Goal: Check status: Check status

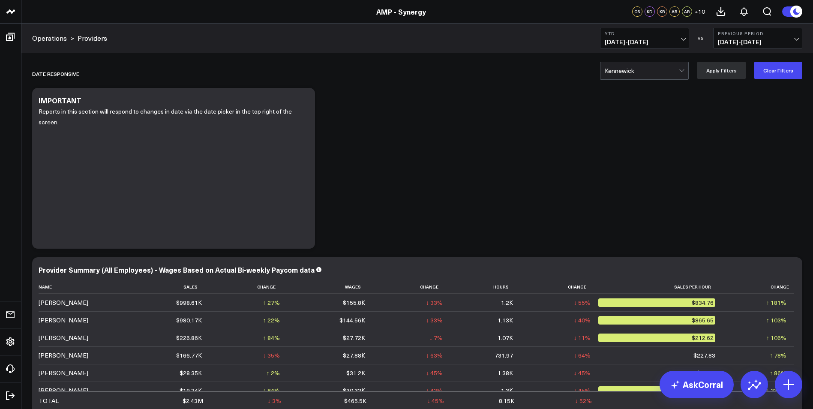
click at [679, 37] on button "YTD [DATE] - [DATE]" at bounding box center [644, 38] width 89 height 21
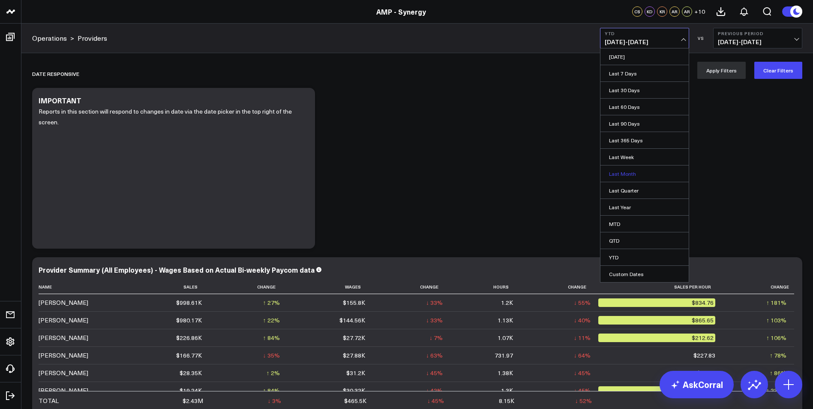
click at [625, 174] on link "Last Month" at bounding box center [645, 173] width 88 height 16
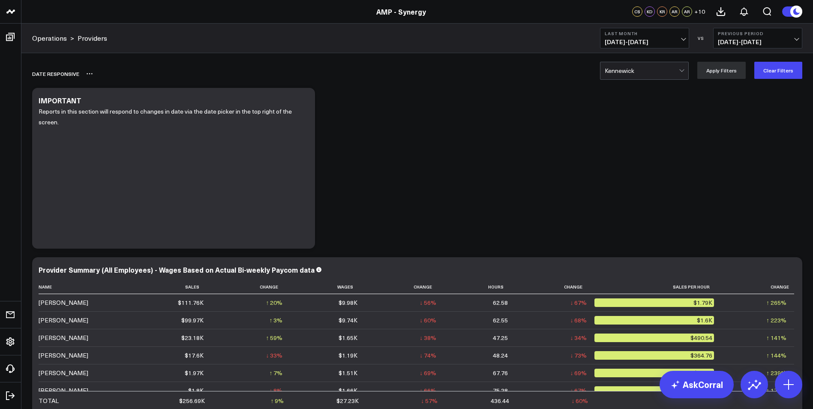
click at [727, 79] on div "Date Responsive" at bounding box center [417, 74] width 770 height 20
click at [791, 41] on span "[DATE] - [DATE]" at bounding box center [758, 42] width 80 height 7
click at [784, 74] on button "Clear Filters" at bounding box center [779, 70] width 48 height 17
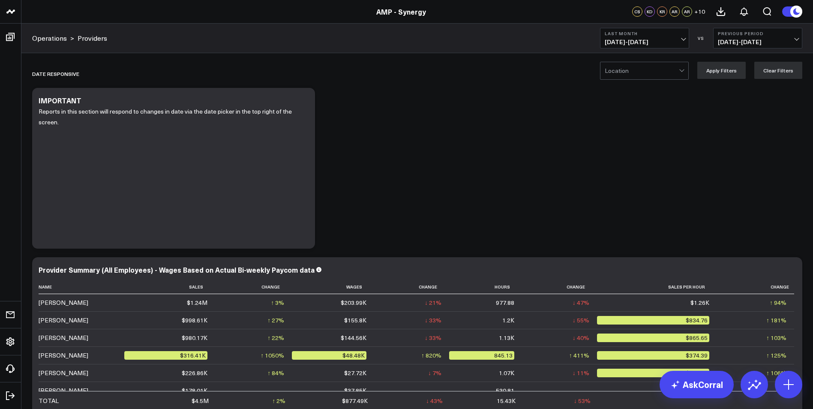
click at [682, 39] on span "[DATE] - [DATE]" at bounding box center [645, 42] width 80 height 7
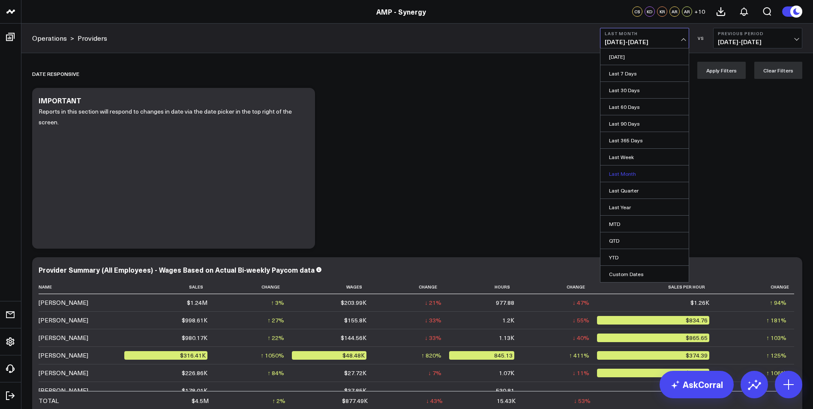
click at [628, 173] on link "Last Month" at bounding box center [645, 173] width 88 height 16
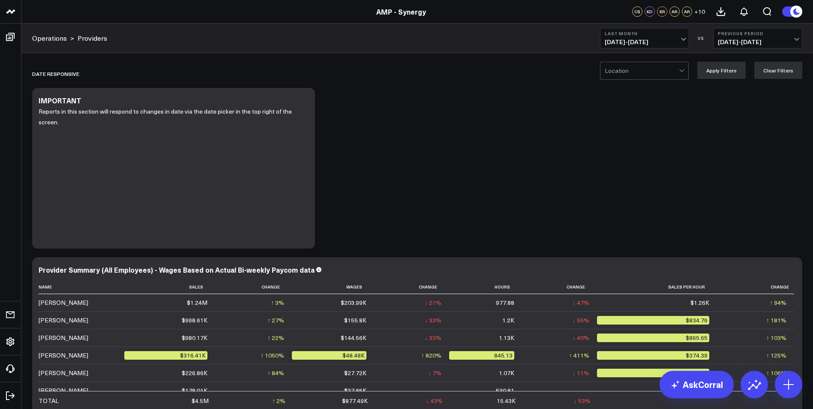
click at [682, 74] on div at bounding box center [682, 70] width 7 height 17
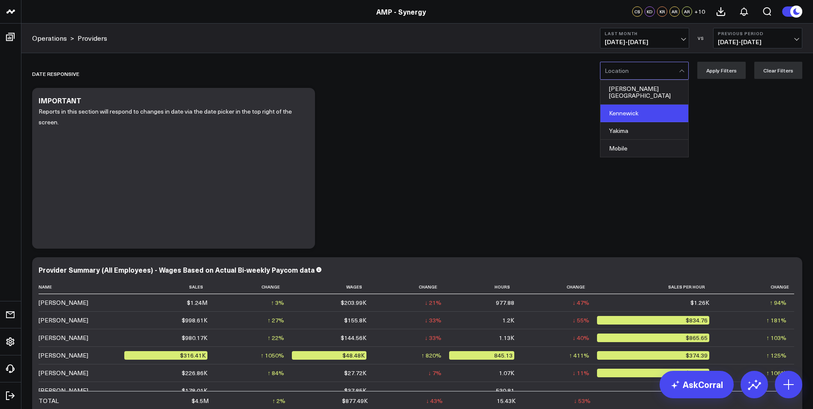
click at [649, 105] on div "Kennewick" at bounding box center [645, 114] width 88 height 18
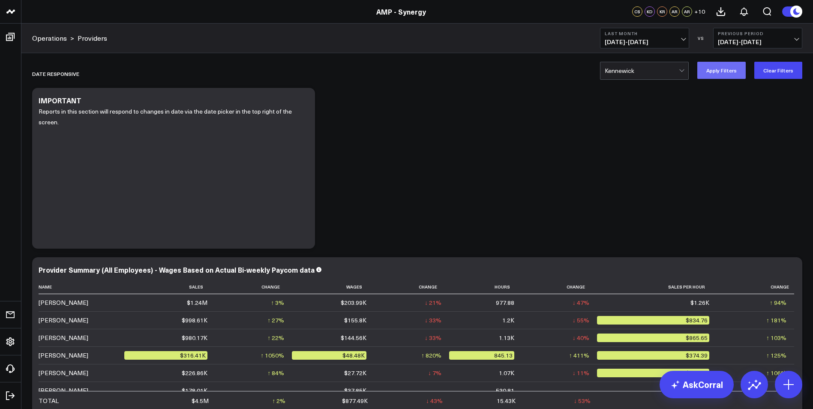
click at [731, 71] on button "Apply Filters" at bounding box center [721, 70] width 48 height 17
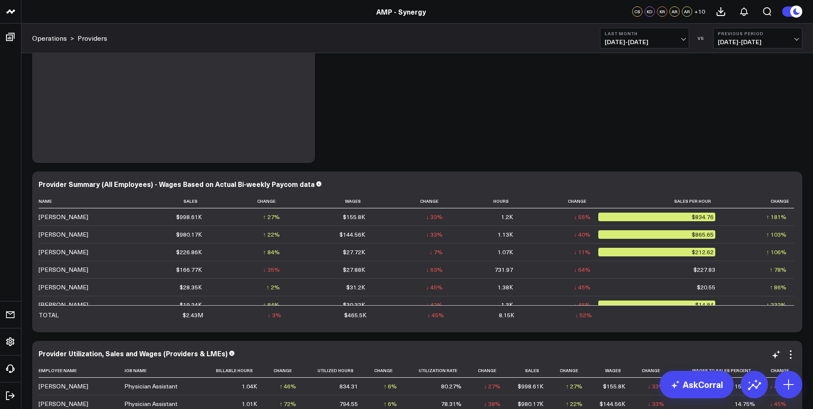
scroll to position [43, 0]
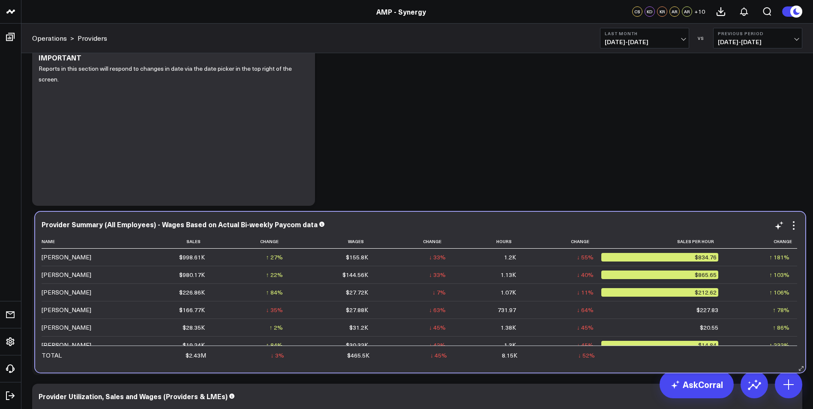
drag, startPoint x: 258, startPoint y: 350, endPoint x: 262, endPoint y: 345, distance: 6.4
click at [262, 346] on td "↓ 3% Previous $2.5M" at bounding box center [252, 355] width 78 height 18
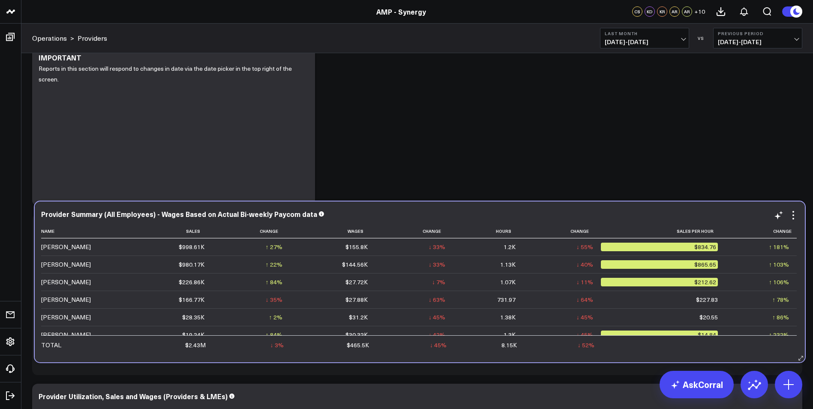
drag, startPoint x: 797, startPoint y: 273, endPoint x: 799, endPoint y: 260, distance: 13.1
click at [799, 260] on div "Provider Summary (All Employees) - Wages Based on Actual Bi-weekly Paycom data …" at bounding box center [420, 281] width 770 height 161
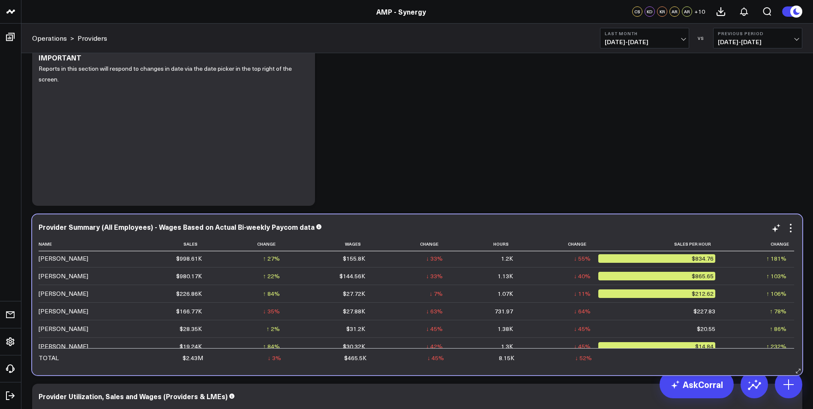
scroll to position [0, 0]
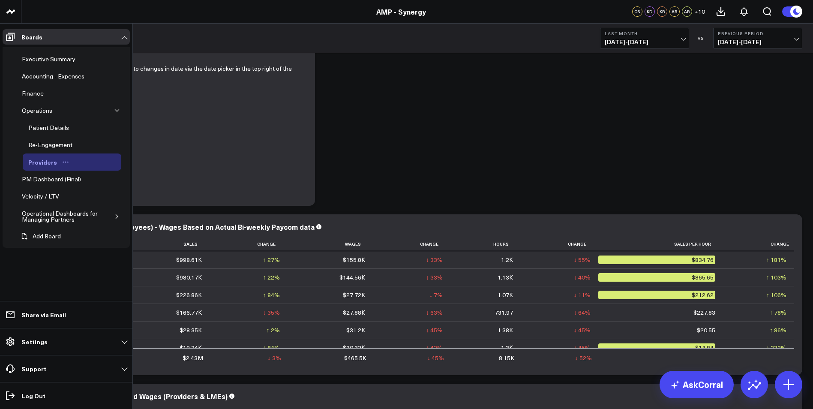
click at [49, 163] on div "Providers" at bounding box center [42, 162] width 33 height 10
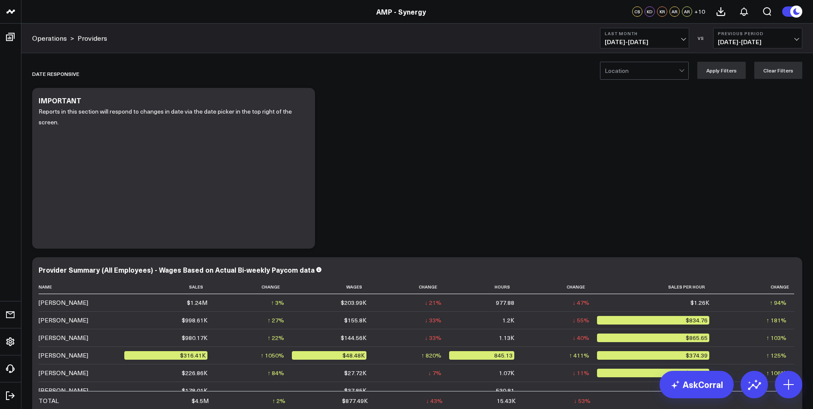
click at [672, 71] on div at bounding box center [642, 70] width 74 height 17
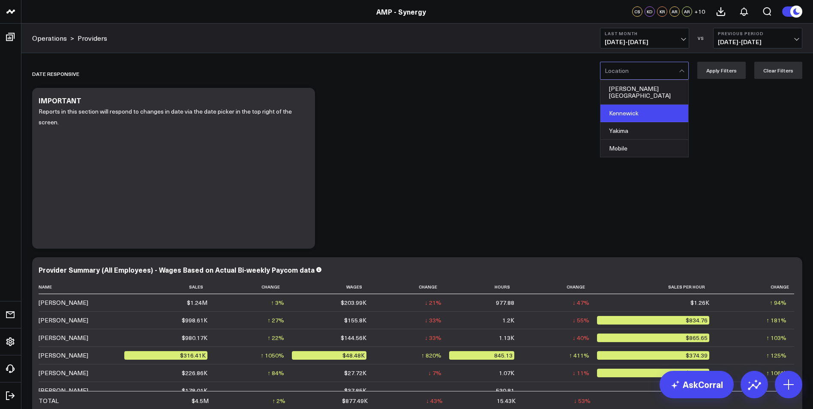
click at [629, 107] on div "Kennewick" at bounding box center [645, 114] width 88 height 18
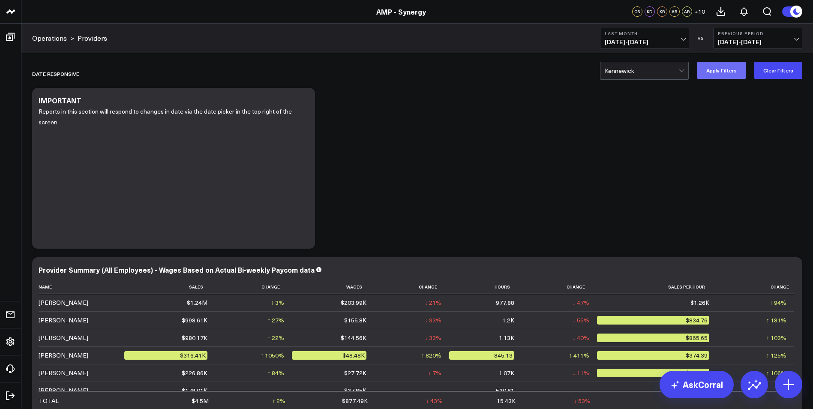
click at [712, 75] on button "Apply Filters" at bounding box center [721, 70] width 48 height 17
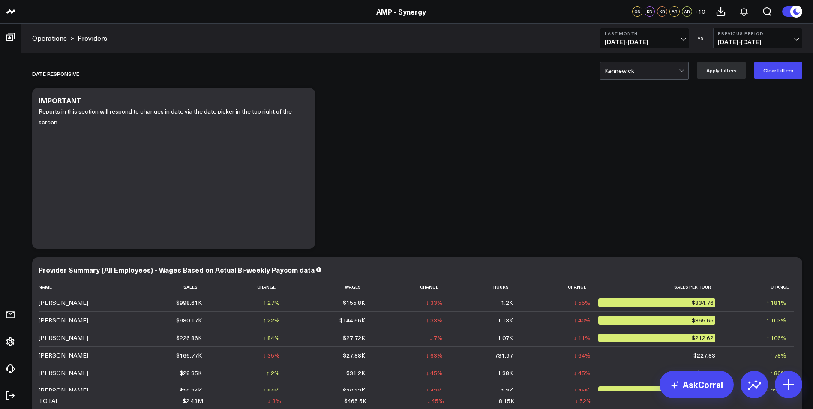
click at [793, 36] on button "Previous Period [DATE] - [DATE]" at bounding box center [757, 38] width 89 height 21
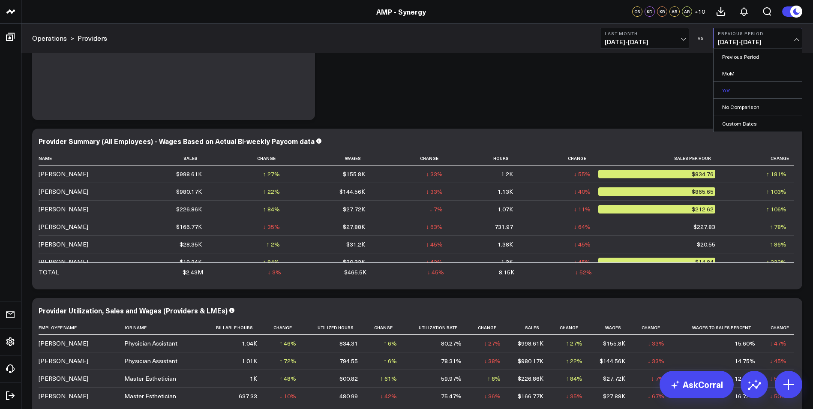
scroll to position [171, 0]
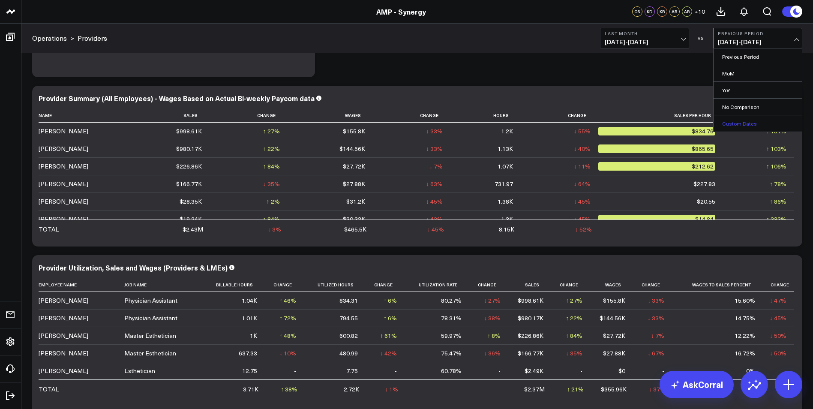
click at [745, 122] on link "Custom Dates" at bounding box center [758, 123] width 88 height 16
select select "9"
select select "2025"
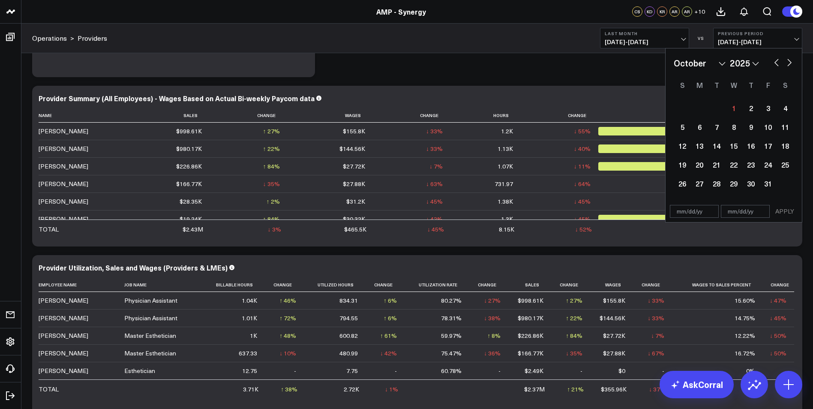
click at [721, 64] on select "January February March April May June July August September October November De…" at bounding box center [700, 63] width 52 height 13
click at [778, 62] on button "button" at bounding box center [777, 62] width 9 height 10
select select "8"
select select "2025"
click at [708, 105] on div "2" at bounding box center [716, 107] width 17 height 17
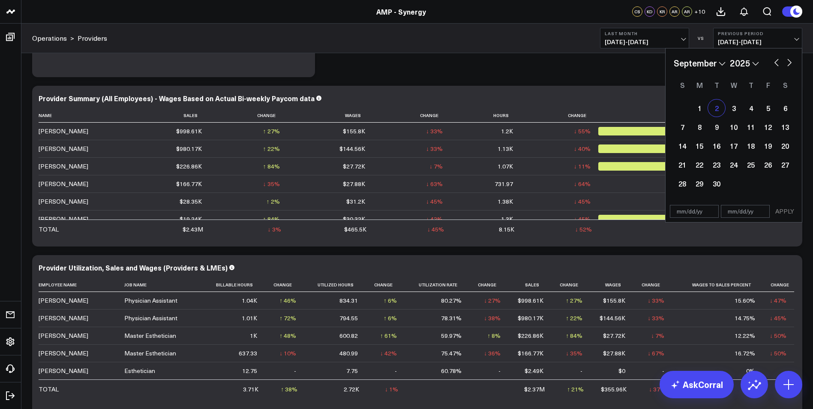
type input "[DATE]"
select select "8"
select select "2025"
click at [701, 107] on div "1" at bounding box center [699, 107] width 17 height 17
type input "[DATE]"
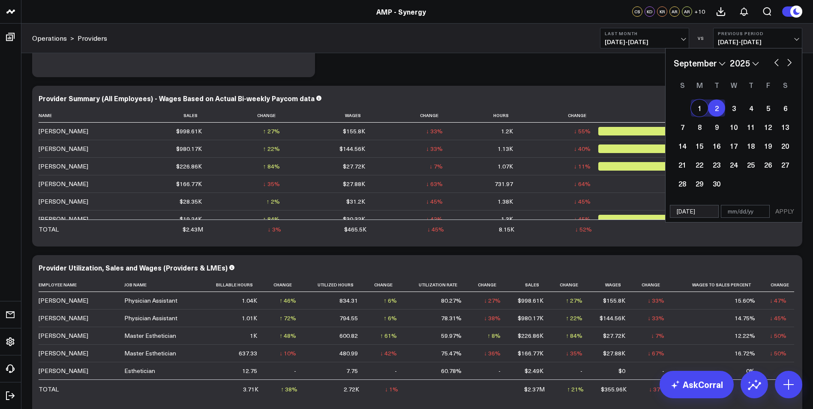
type input "[DATE]"
select select "8"
select select "2025"
click at [717, 185] on div "30" at bounding box center [716, 183] width 17 height 17
type input "[DATE]"
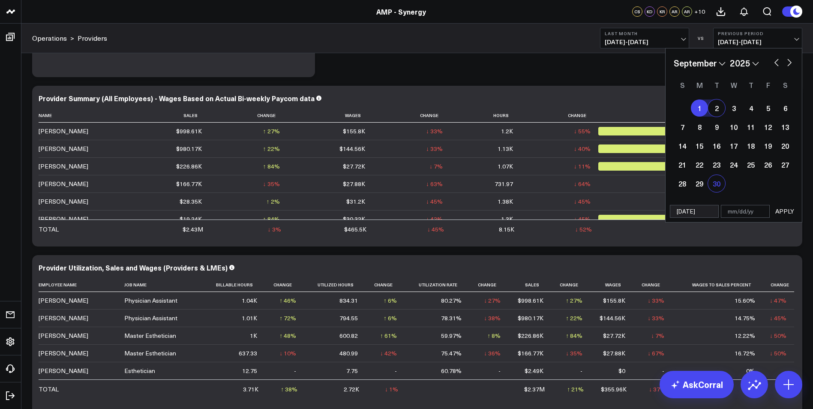
select select "8"
select select "2025"
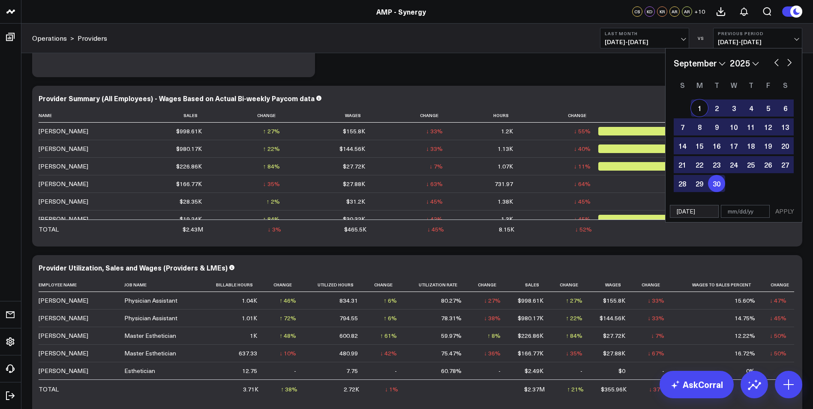
click at [699, 105] on div "1" at bounding box center [699, 107] width 17 height 17
type input "[DATE]"
select select "8"
select select "2025"
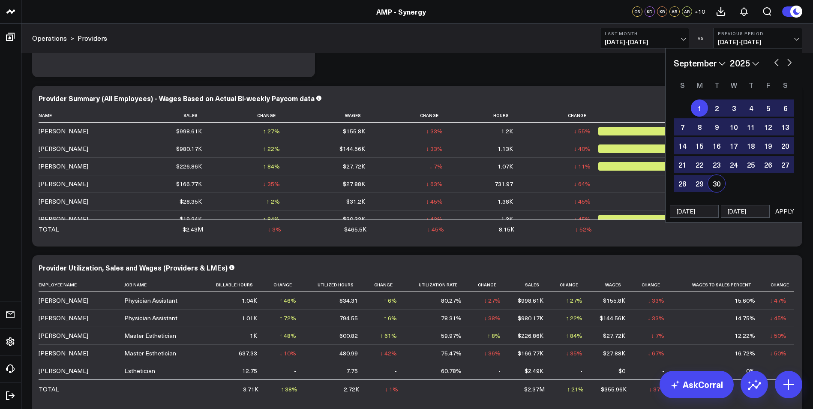
click at [784, 210] on button "APPLY" at bounding box center [785, 211] width 26 height 13
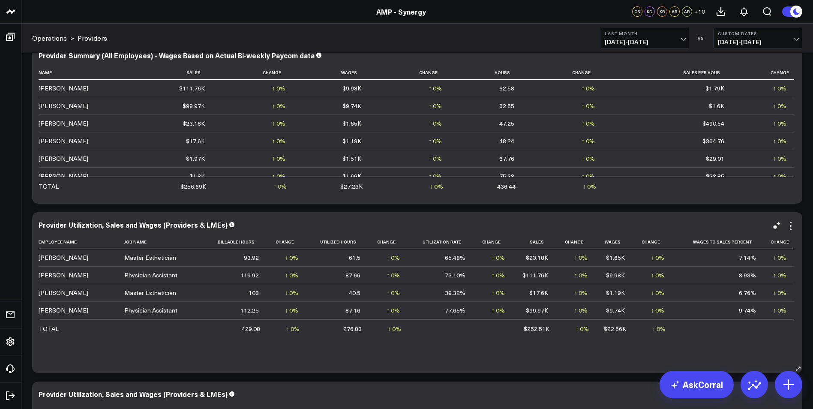
scroll to position [12, 0]
